Goal: Find specific page/section: Find specific page/section

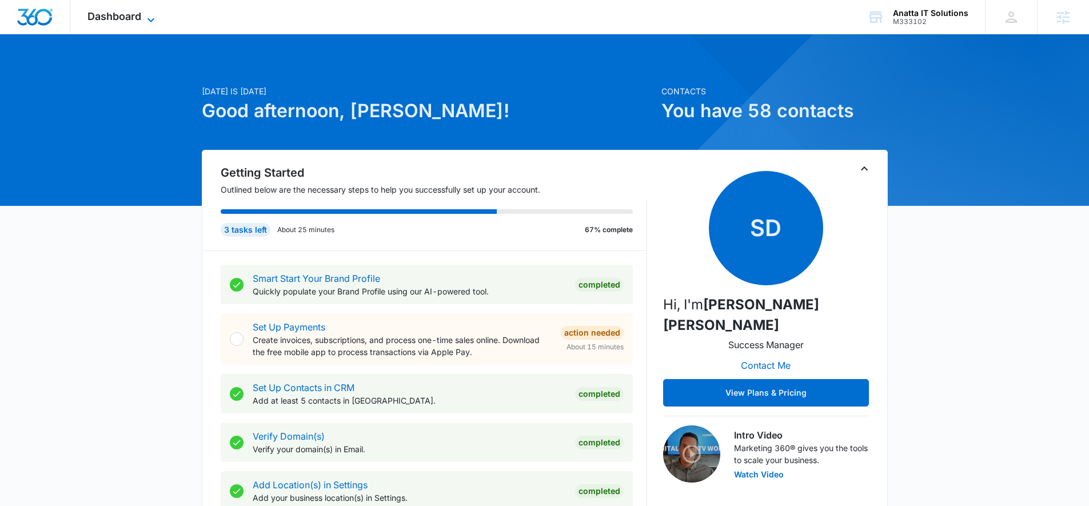
click at [92, 16] on span "Dashboard" at bounding box center [114, 16] width 54 height 12
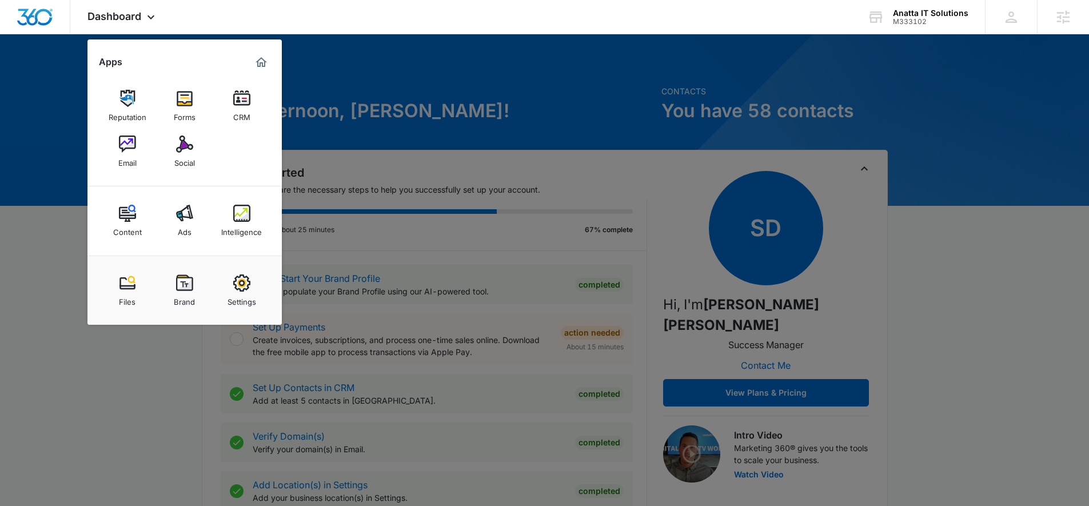
click at [180, 353] on div at bounding box center [544, 253] width 1089 height 506
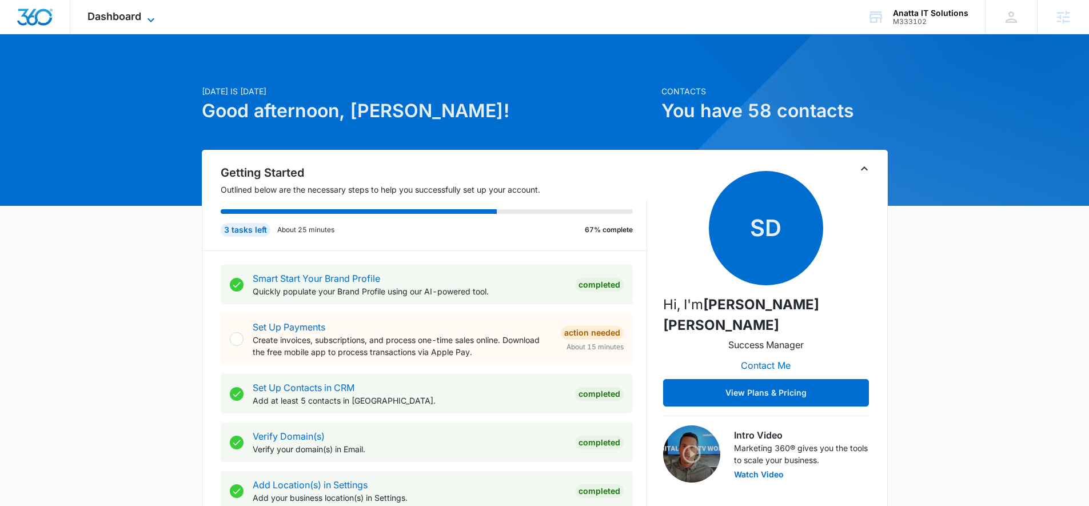
click at [105, 12] on span "Dashboard" at bounding box center [114, 16] width 54 height 12
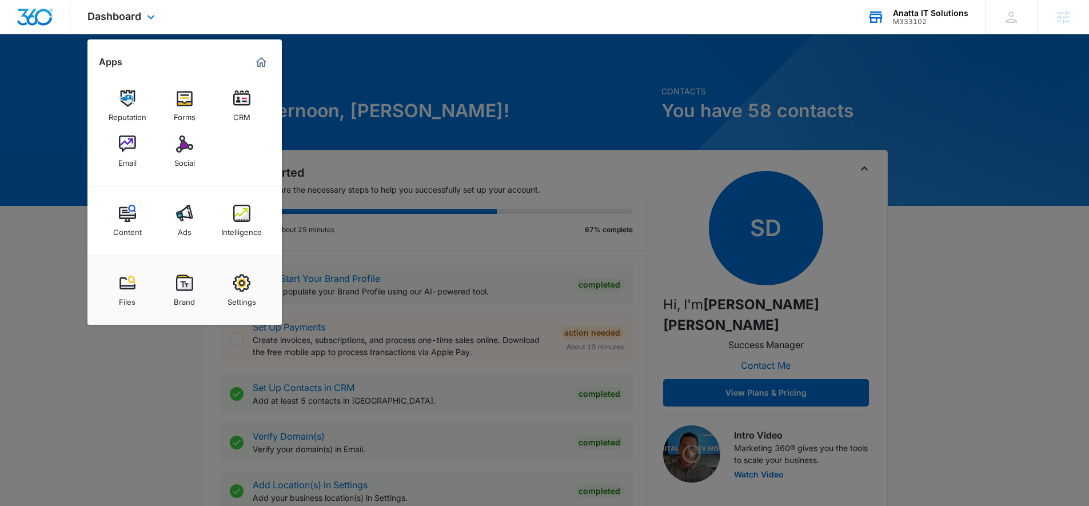
click at [928, 16] on div "Anatta IT Solutions" at bounding box center [930, 13] width 75 height 9
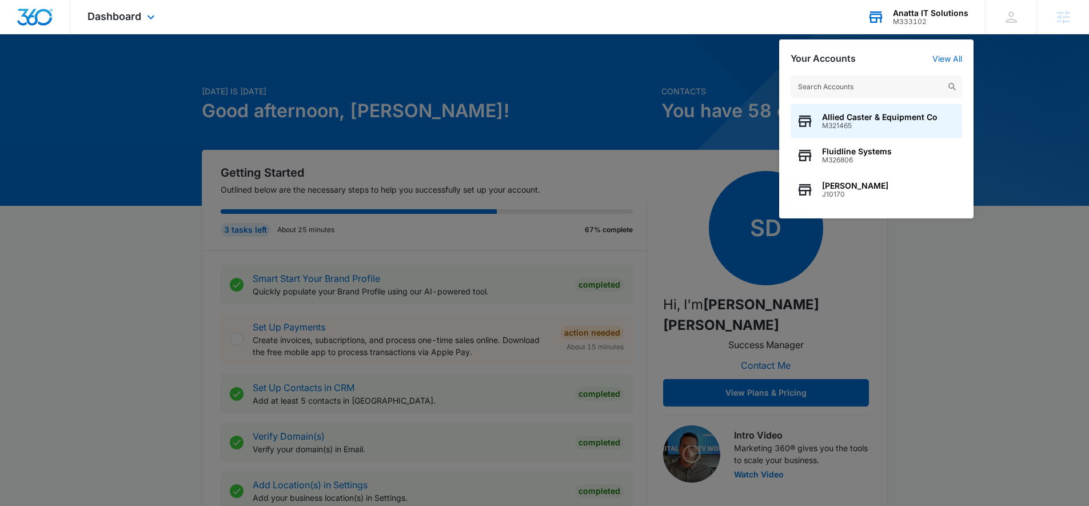
click at [874, 91] on input "text" at bounding box center [875, 86] width 171 height 23
click at [911, 81] on input "text" at bounding box center [875, 86] width 171 height 23
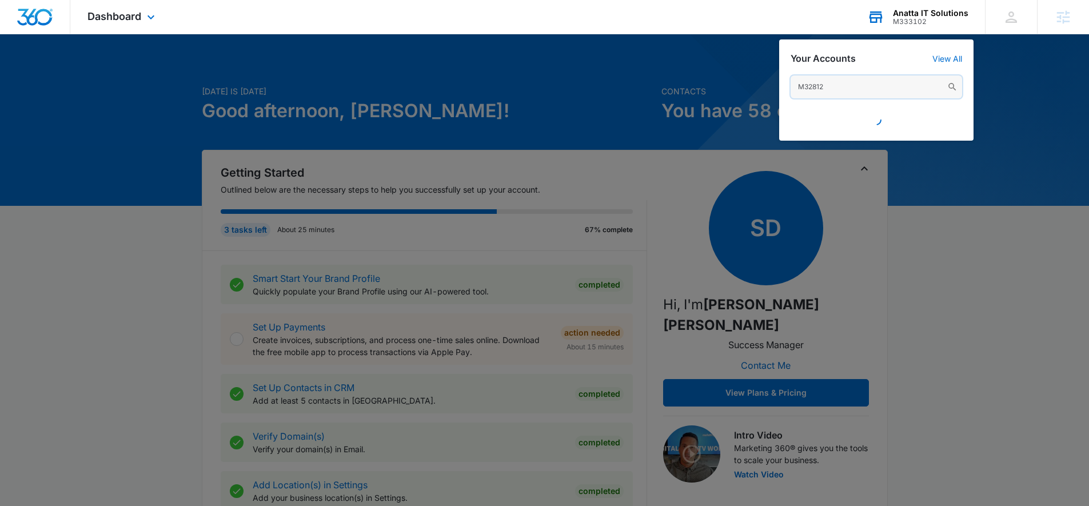
type input "M328124"
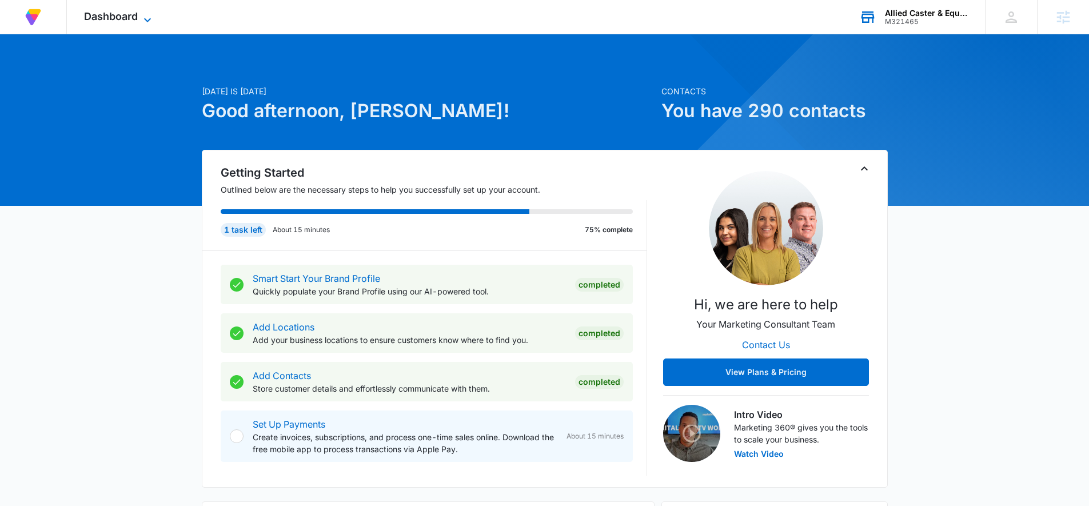
click at [94, 20] on span "Dashboard" at bounding box center [111, 16] width 54 height 12
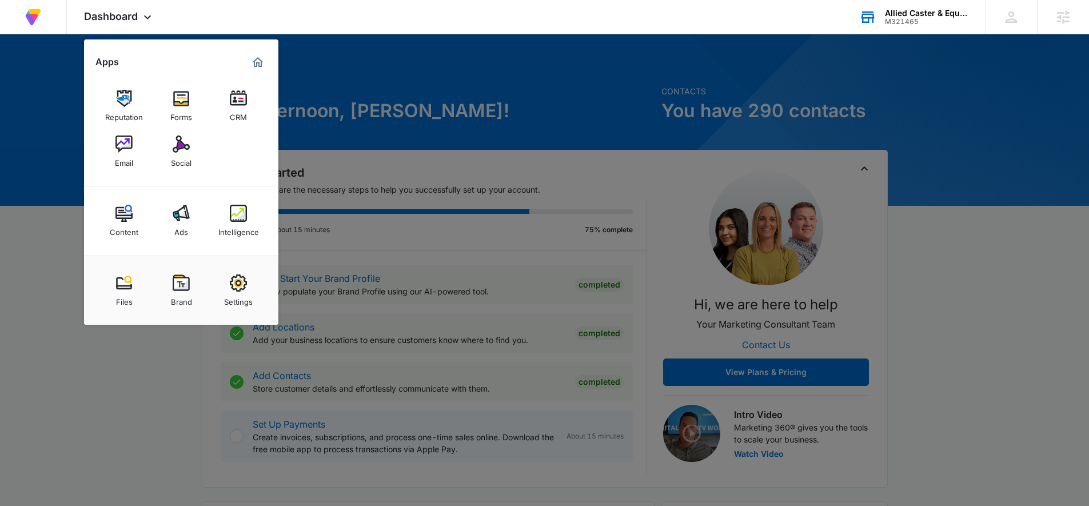
click at [882, 18] on div "Allied Caster & Equipment Co M321465 Your Accounts View All" at bounding box center [913, 17] width 143 height 34
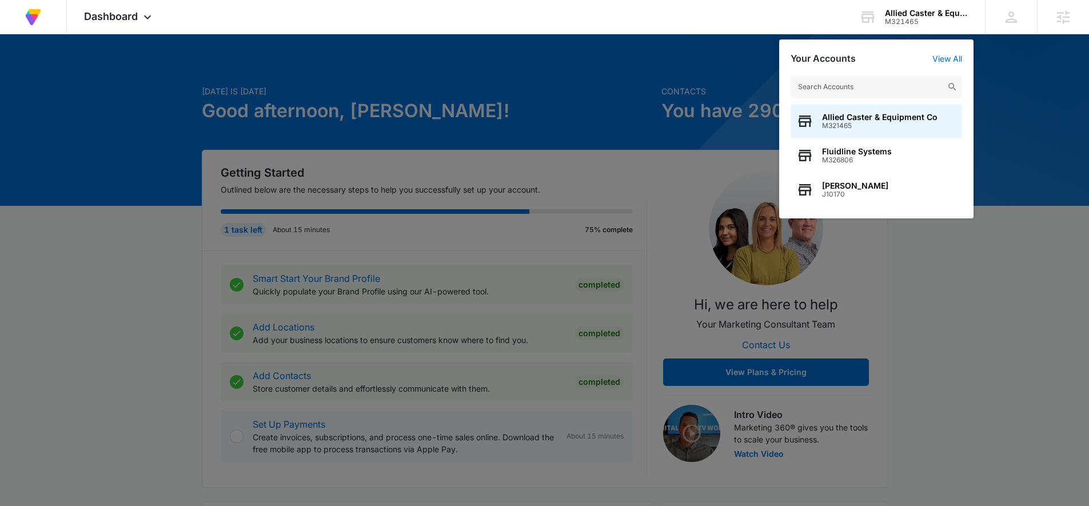
click at [871, 73] on div "Allied Caster & Equipment Co M321465 Fluidline Systems M326806 [PERSON_NAME] J1…" at bounding box center [876, 141] width 194 height 154
click at [871, 79] on input "text" at bounding box center [875, 86] width 171 height 23
type input "world of beauty"
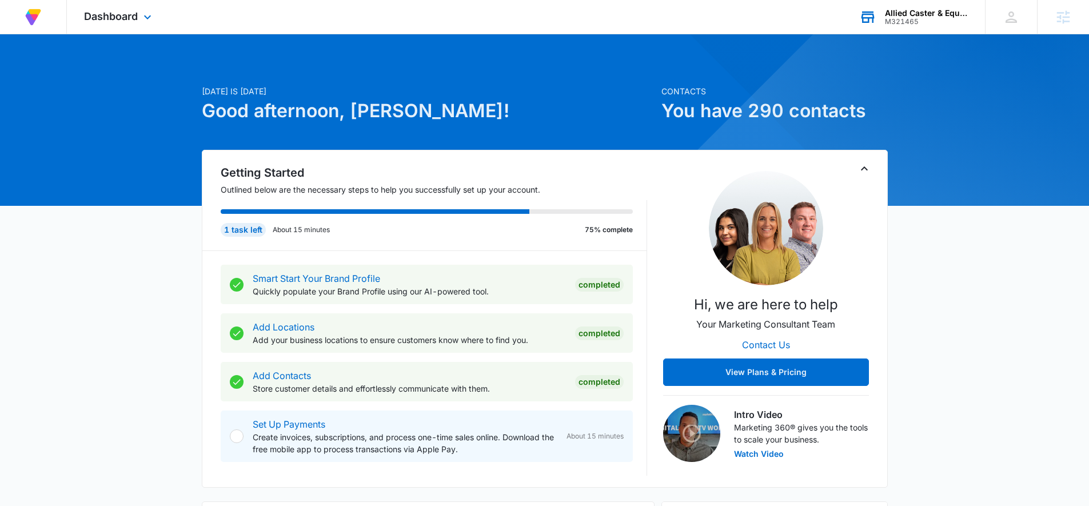
click at [939, 10] on div "Allied Caster & Equipment Co" at bounding box center [926, 13] width 83 height 9
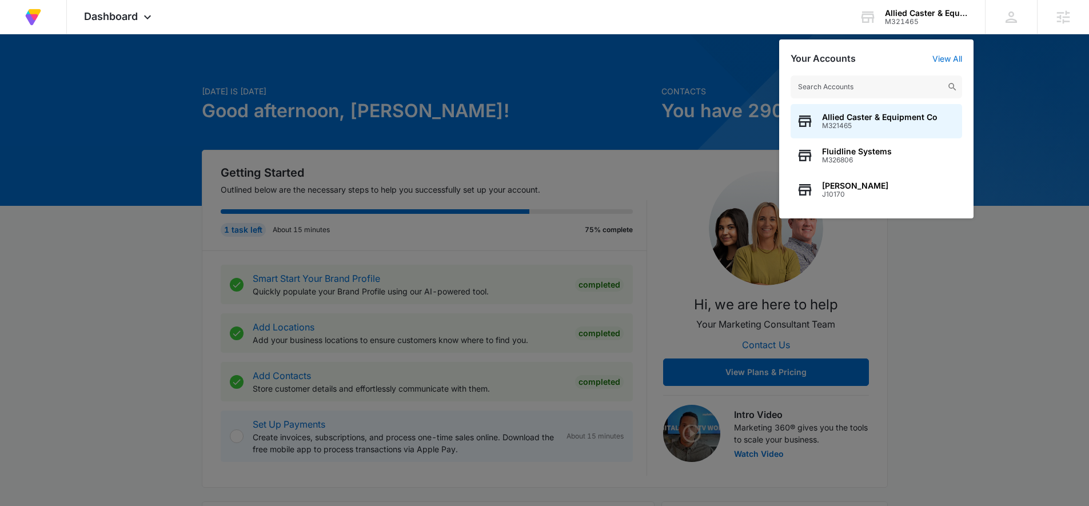
click at [934, 81] on input "text" at bounding box center [875, 86] width 171 height 23
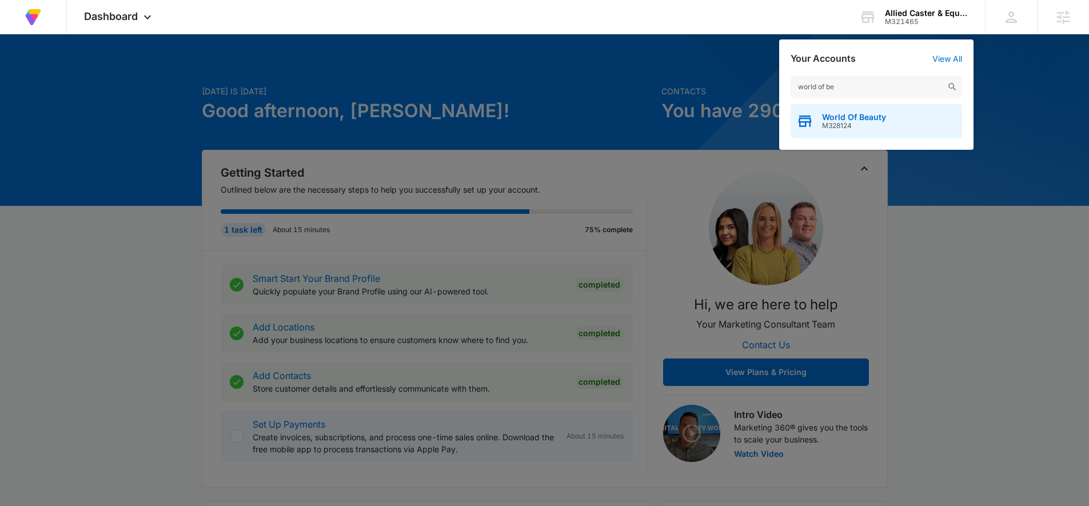
type input "world of be"
click at [909, 105] on div "World Of Beauty M328124" at bounding box center [875, 121] width 171 height 34
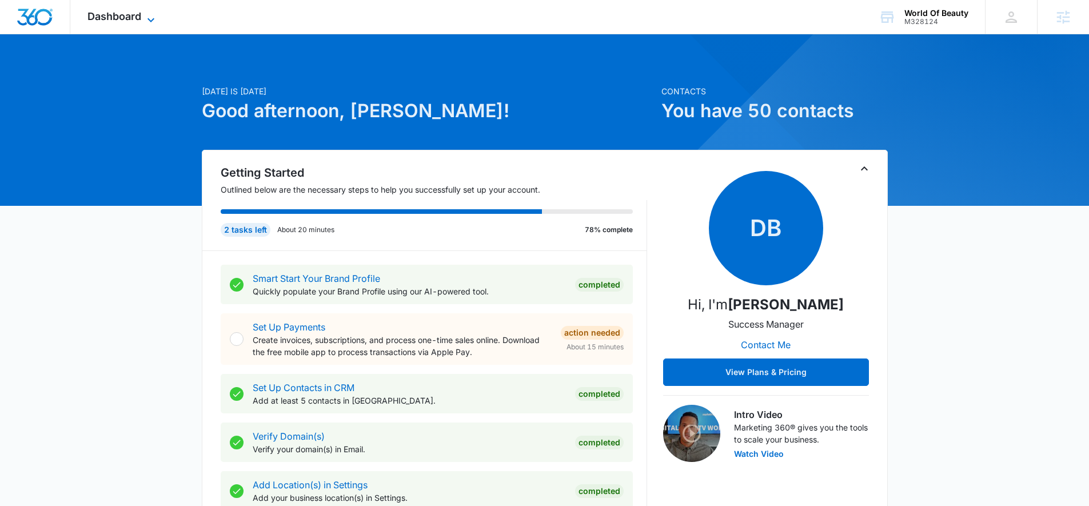
click at [123, 19] on span "Dashboard" at bounding box center [114, 16] width 54 height 12
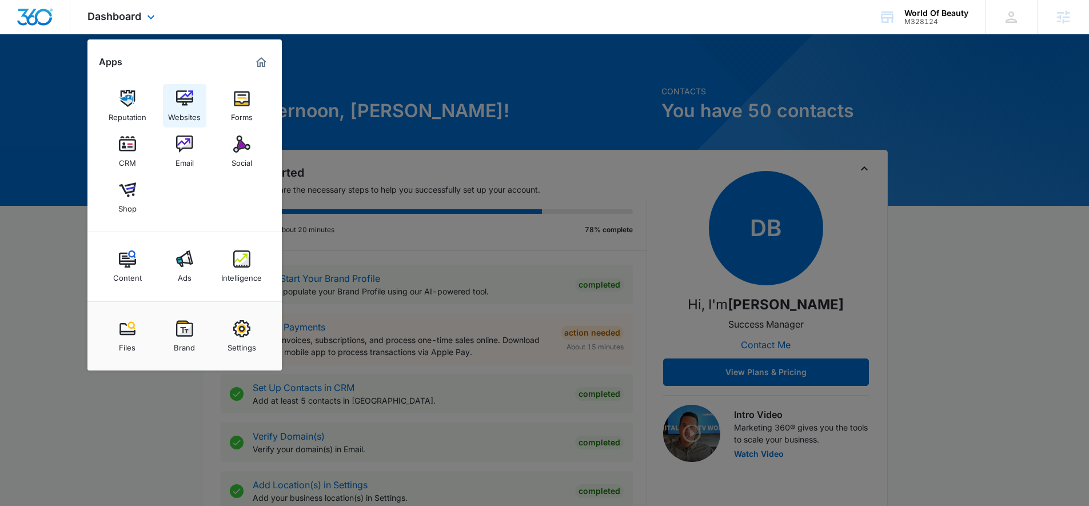
click at [177, 92] on img at bounding box center [184, 98] width 17 height 17
